Goal: Transaction & Acquisition: Purchase product/service

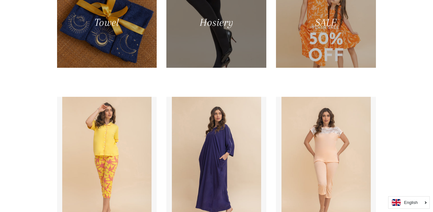
click at [242, 34] on div at bounding box center [216, 22] width 103 height 93
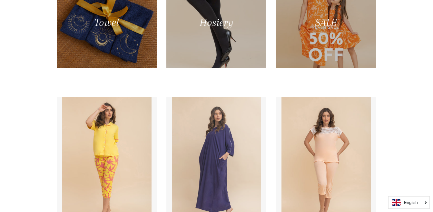
scroll to position [354, 0]
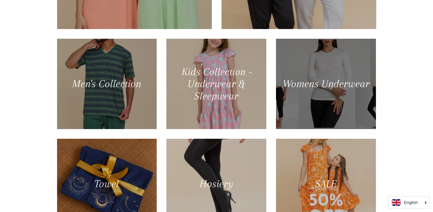
click at [343, 100] on div at bounding box center [325, 83] width 103 height 93
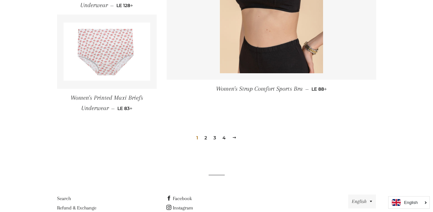
scroll to position [990, 0]
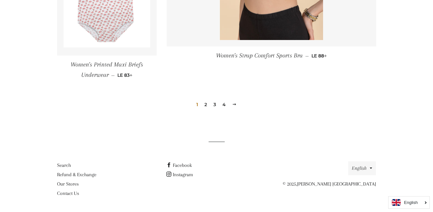
click at [206, 105] on link "2" at bounding box center [206, 105] width 8 height 10
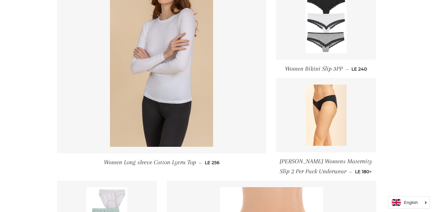
click at [317, 38] on img at bounding box center [325, 22] width 41 height 61
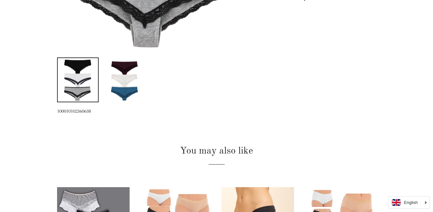
click at [131, 74] on img at bounding box center [124, 79] width 29 height 43
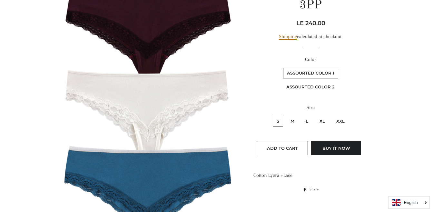
scroll to position [97, 0]
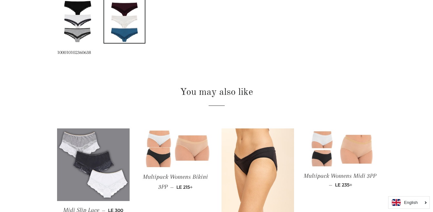
scroll to position [354, 0]
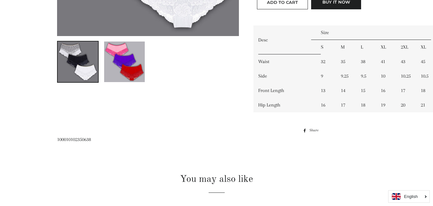
scroll to position [225, 0]
